Goal: Find specific page/section: Find specific page/section

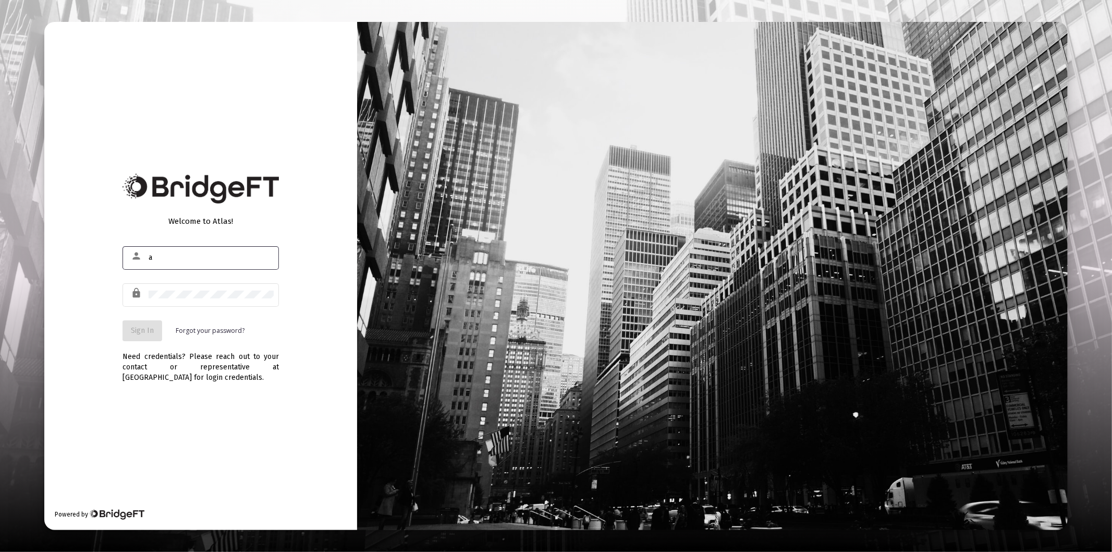
type input "[PERSON_NAME][EMAIL_ADDRESS][DOMAIN_NAME]"
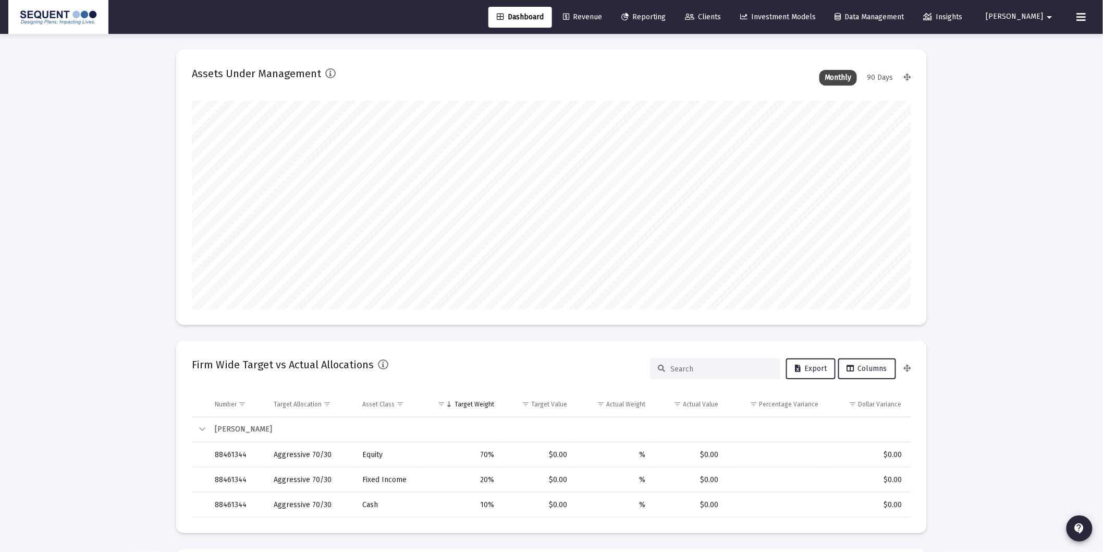
scroll to position [209, 387]
type input "[DATE]"
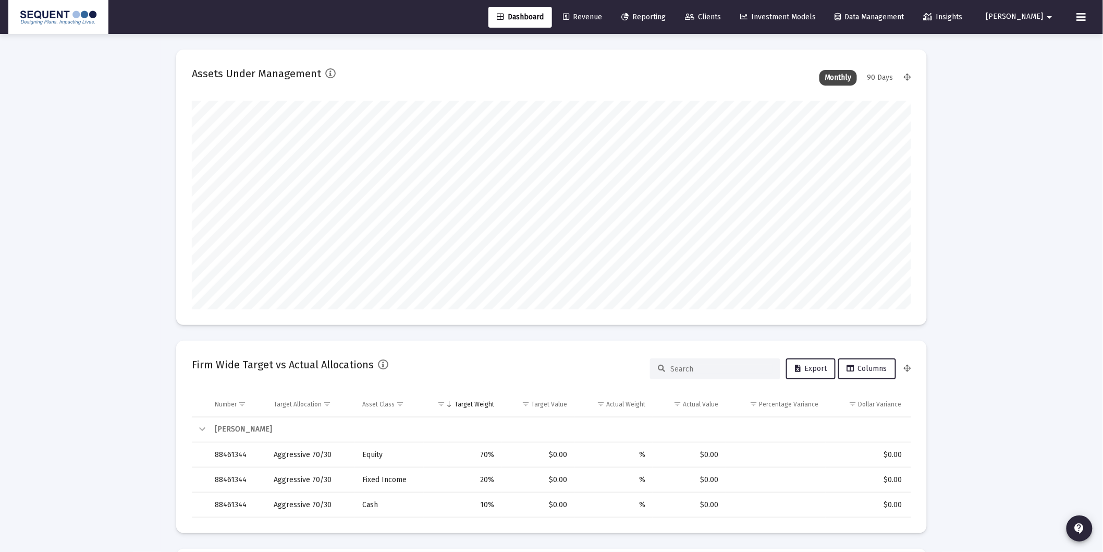
click at [721, 18] on span "Clients" at bounding box center [703, 17] width 36 height 9
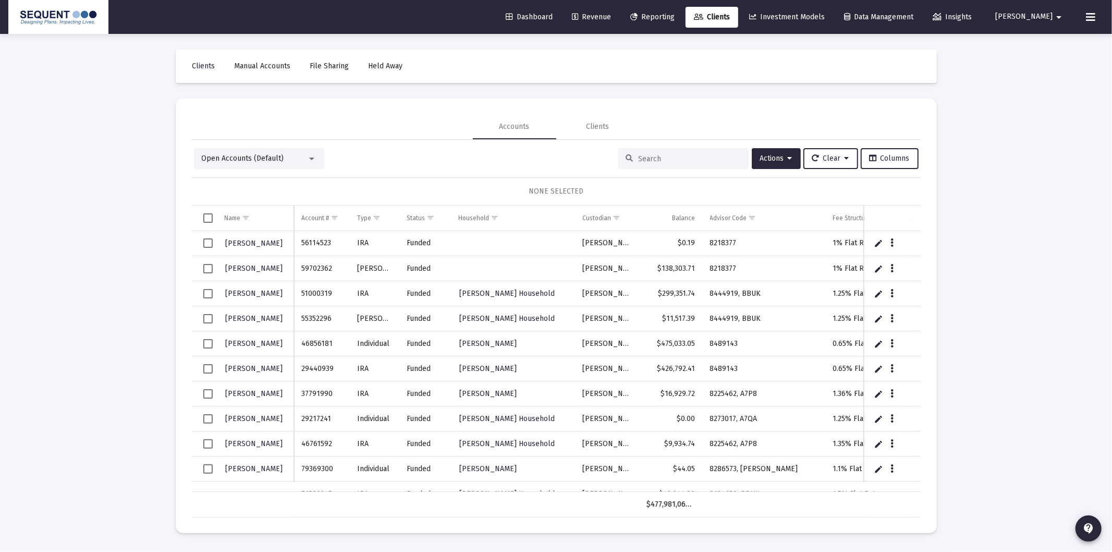
click at [673, 153] on div at bounding box center [683, 158] width 130 height 21
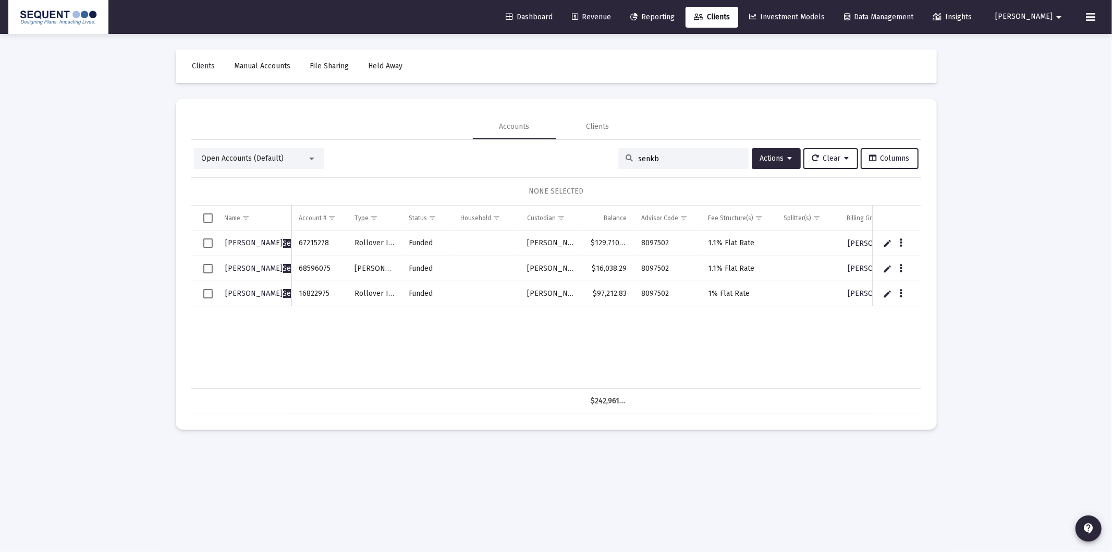
type input "senkb"
